Goal: Use online tool/utility: Utilize a website feature to perform a specific function

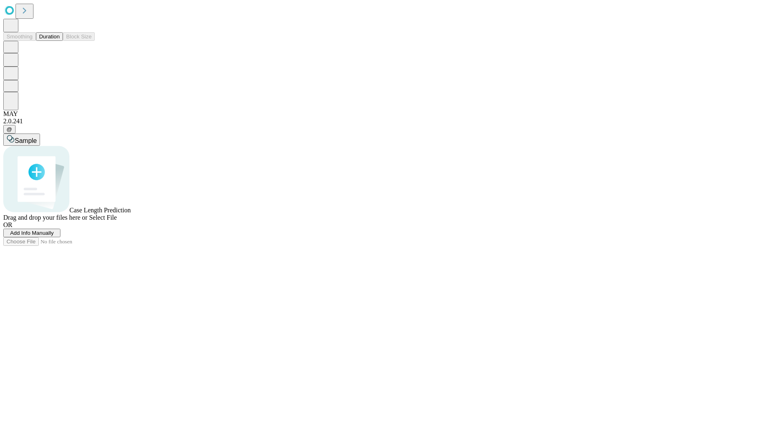
click at [60, 41] on button "Duration" at bounding box center [49, 36] width 27 height 9
click at [37, 137] on span "Sample" at bounding box center [26, 140] width 22 height 7
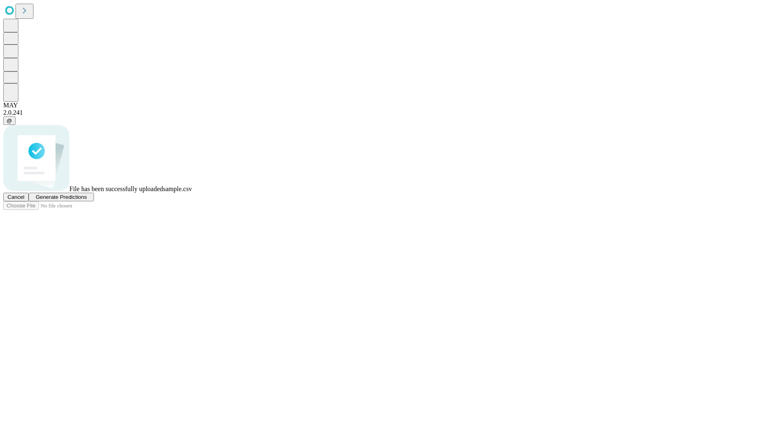
click at [87, 200] on span "Generate Predictions" at bounding box center [61, 197] width 51 height 6
